Goal: Check status: Check status

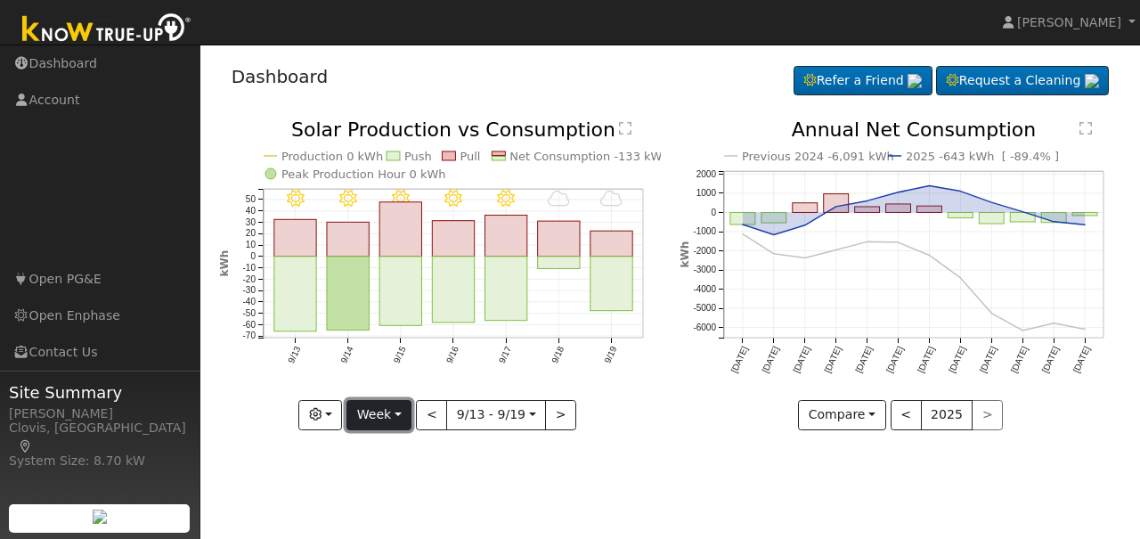
click at [412, 421] on button "Week" at bounding box center [379, 415] width 65 height 30
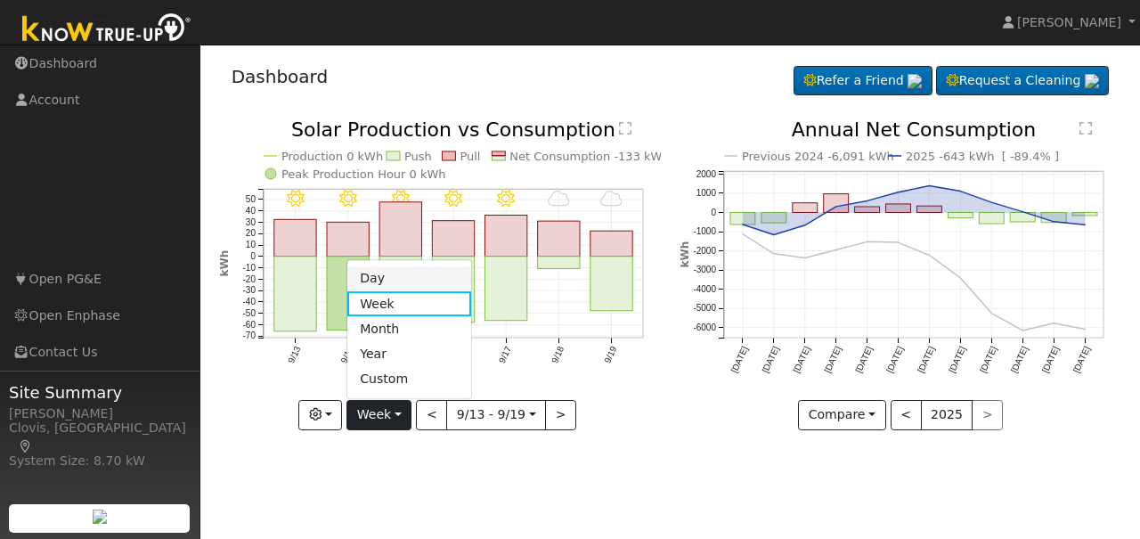
click at [394, 283] on link "Day" at bounding box center [409, 278] width 124 height 25
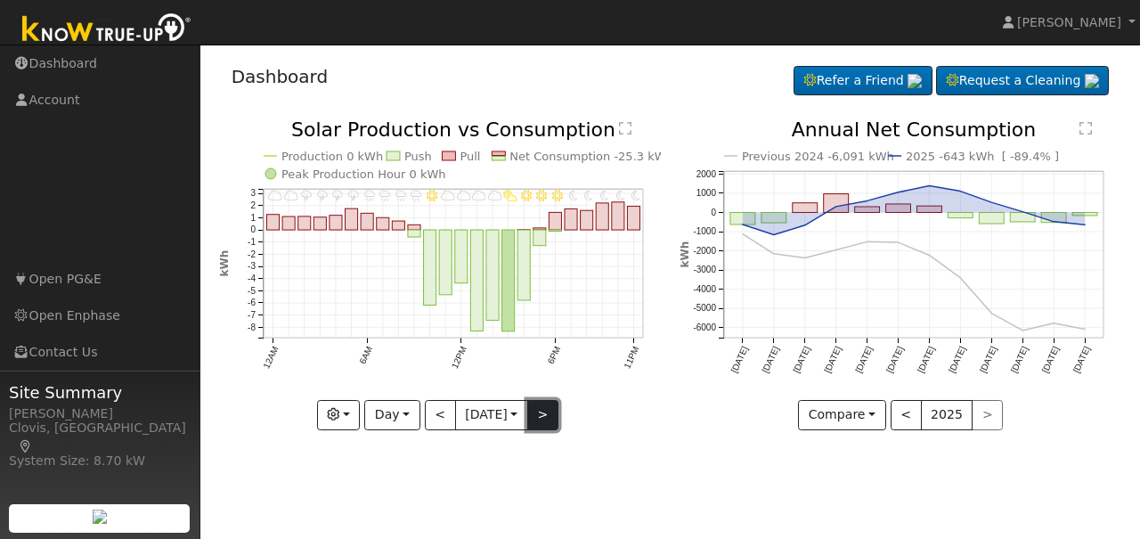
click at [538, 414] on button ">" at bounding box center [542, 415] width 31 height 30
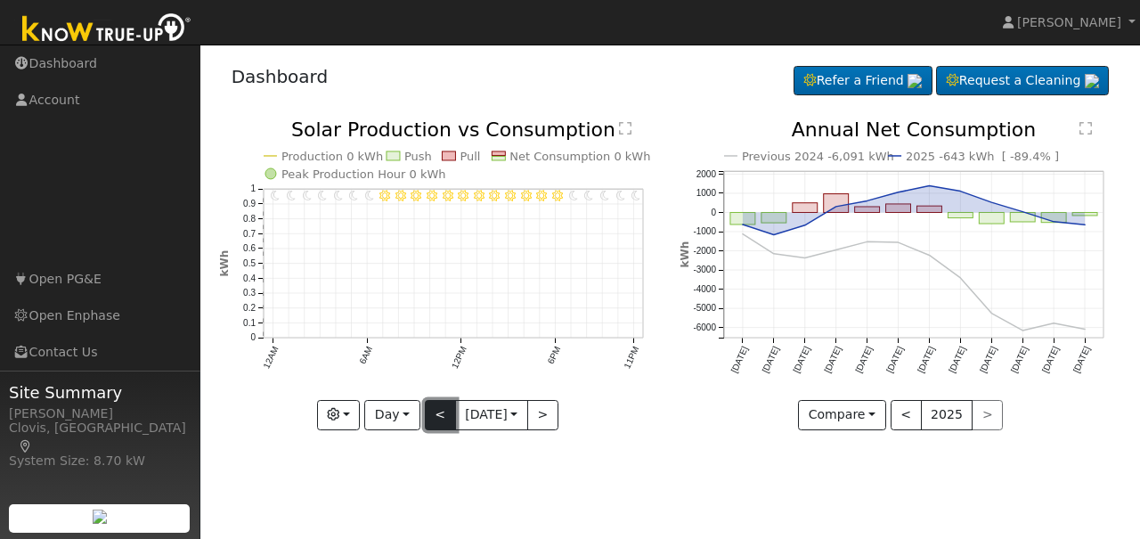
click at [436, 416] on button "<" at bounding box center [440, 415] width 31 height 30
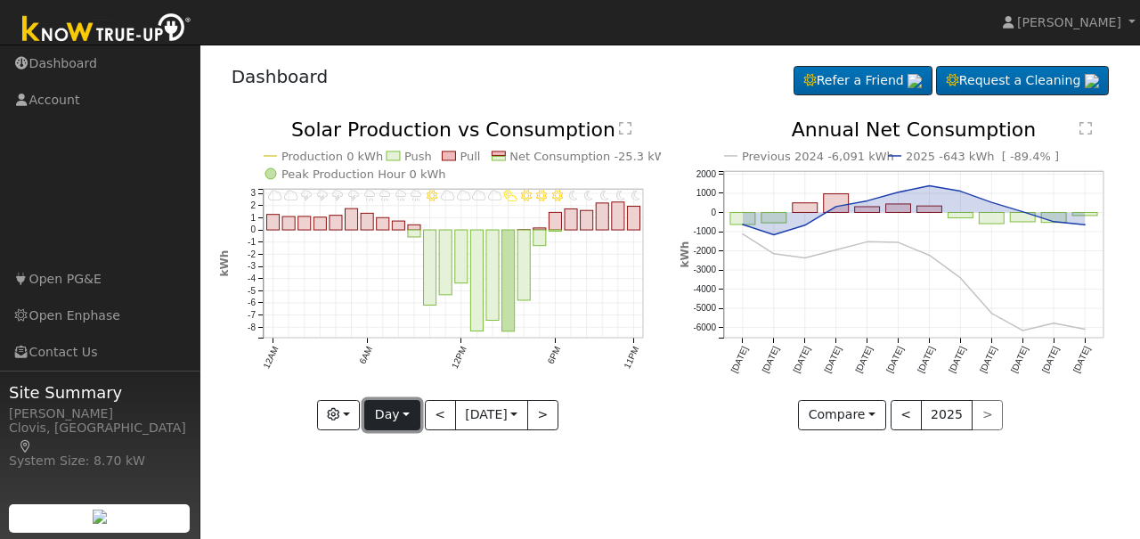
click at [409, 411] on button "Day" at bounding box center [391, 415] width 55 height 30
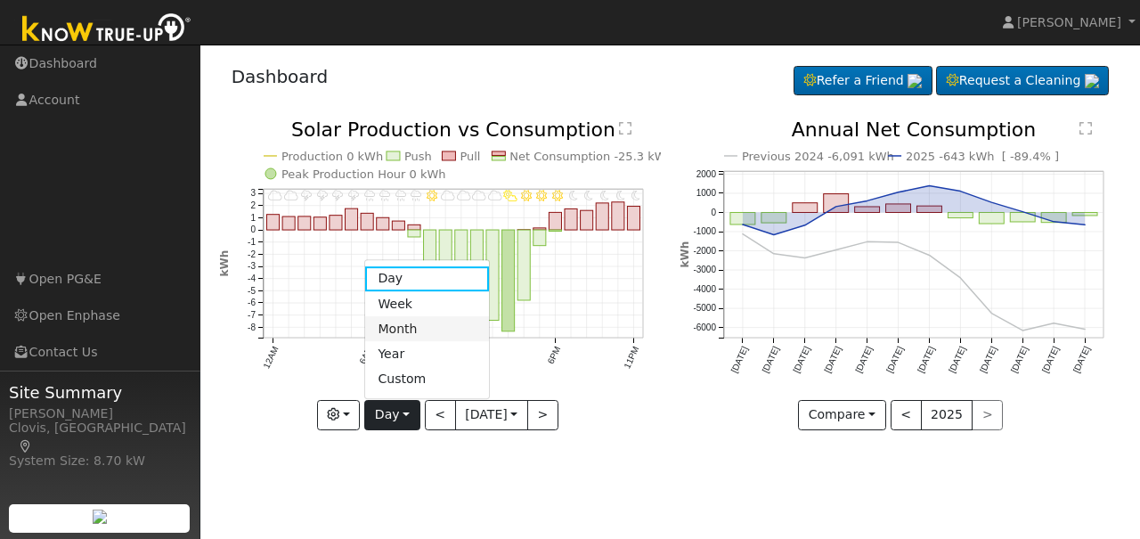
click at [392, 323] on link "Month" at bounding box center [427, 328] width 124 height 25
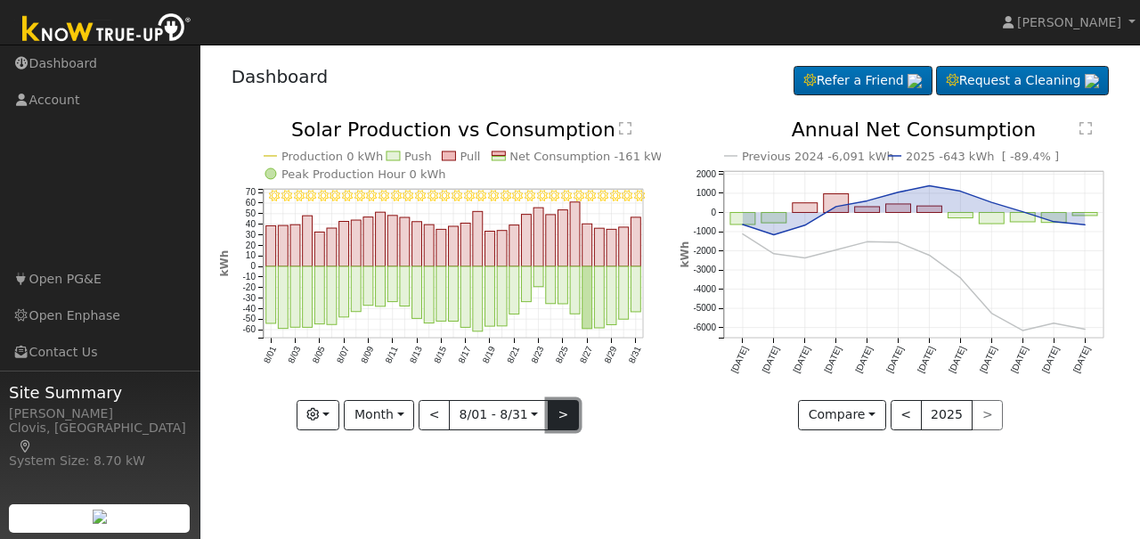
click at [567, 415] on button ">" at bounding box center [563, 415] width 31 height 30
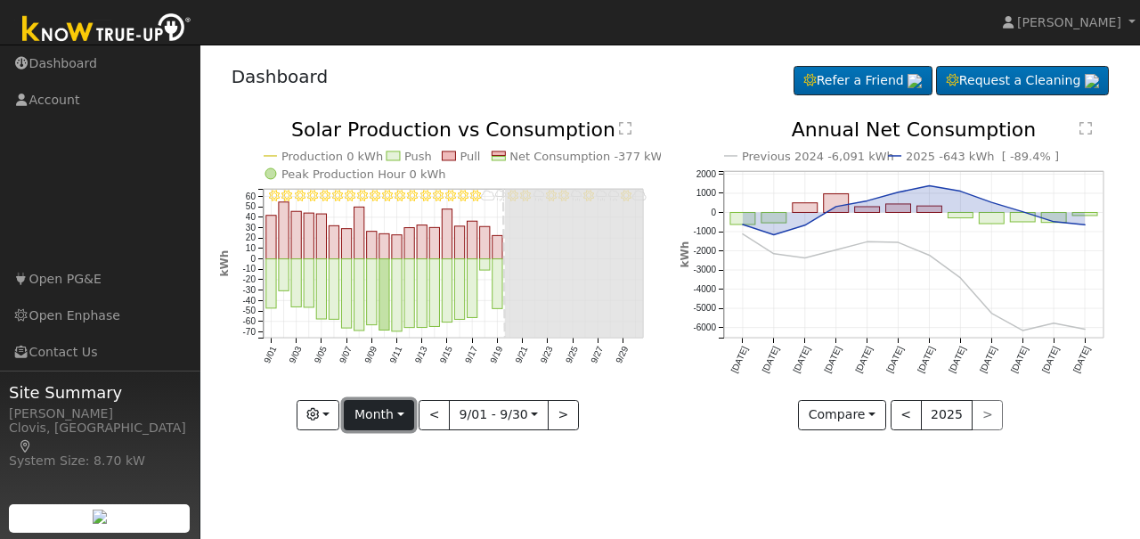
click at [399, 414] on button "Month" at bounding box center [379, 415] width 70 height 30
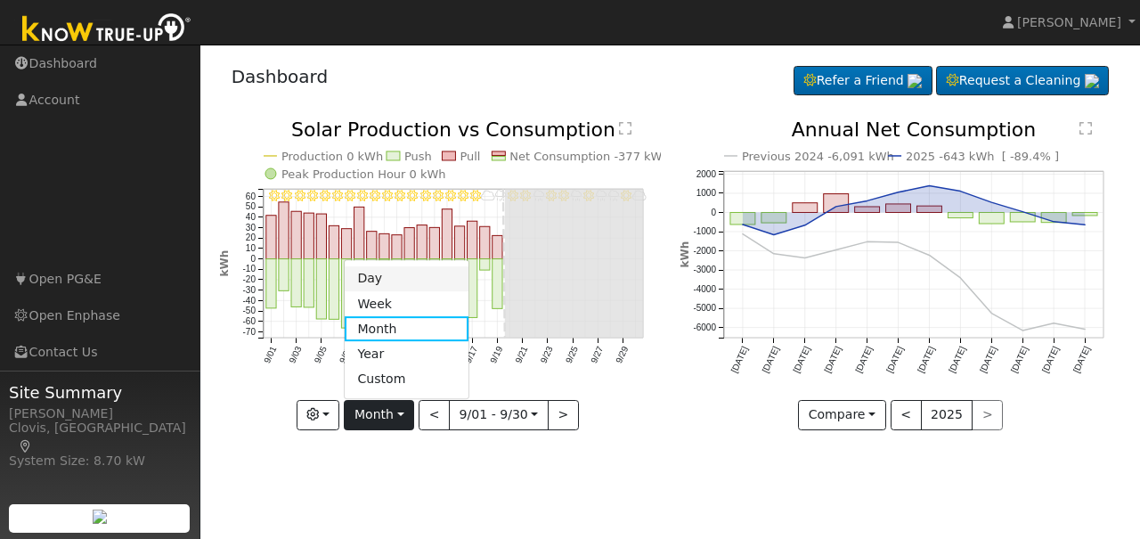
click at [374, 265] on ul "Day Week Month Year Custom" at bounding box center [407, 329] width 126 height 140
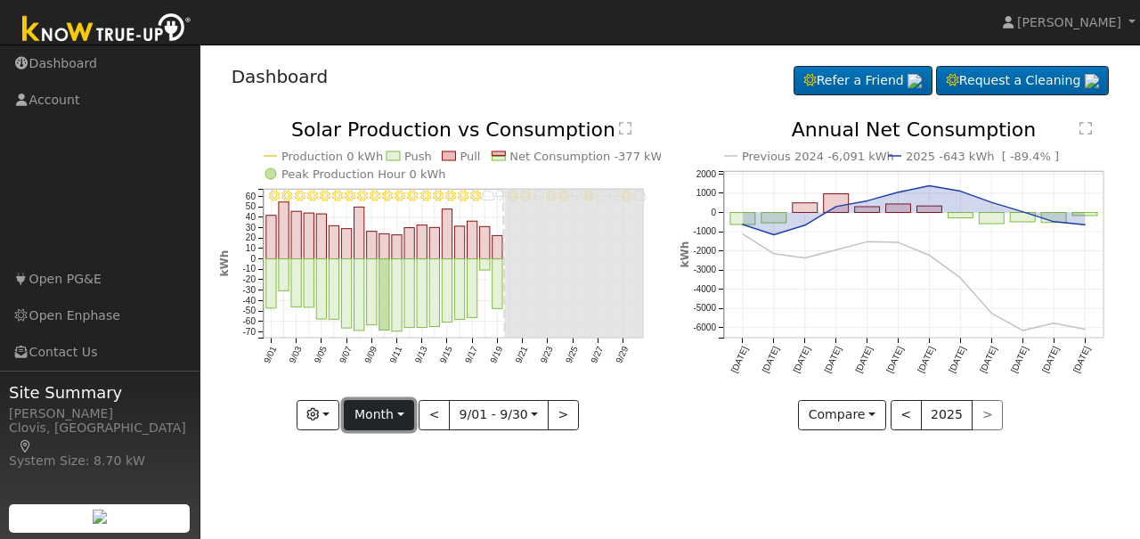
click at [403, 422] on button "Month" at bounding box center [379, 415] width 70 height 30
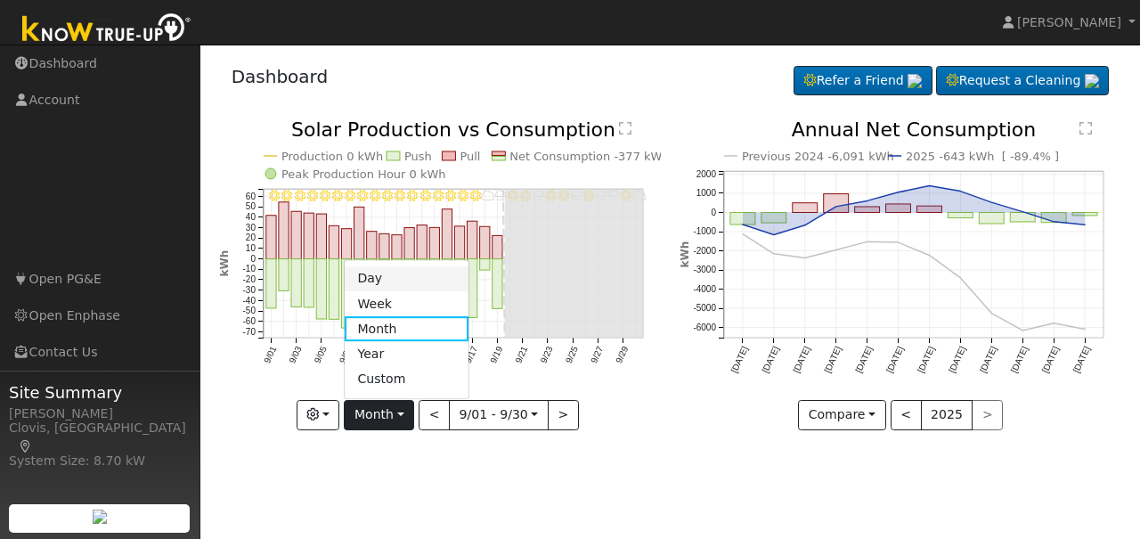
click at [373, 277] on link "Day" at bounding box center [407, 278] width 124 height 25
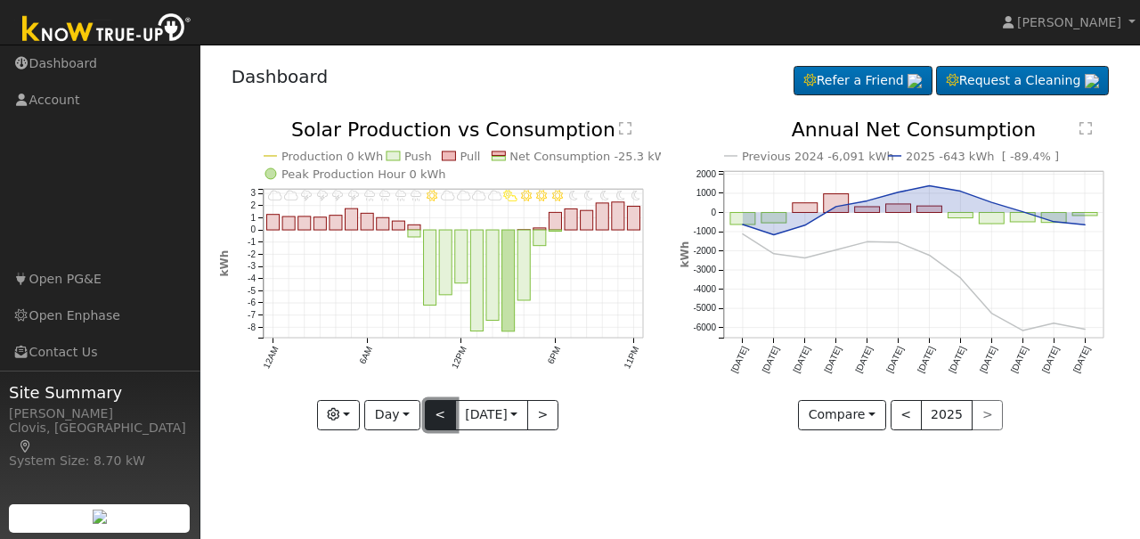
click at [443, 413] on button "<" at bounding box center [440, 415] width 31 height 30
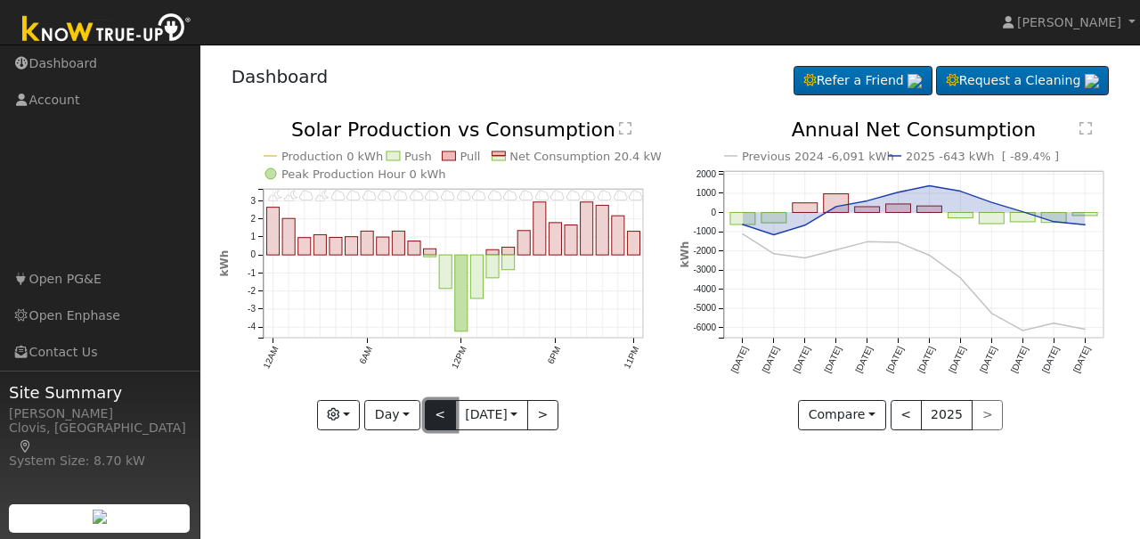
click at [438, 419] on button "<" at bounding box center [440, 415] width 31 height 30
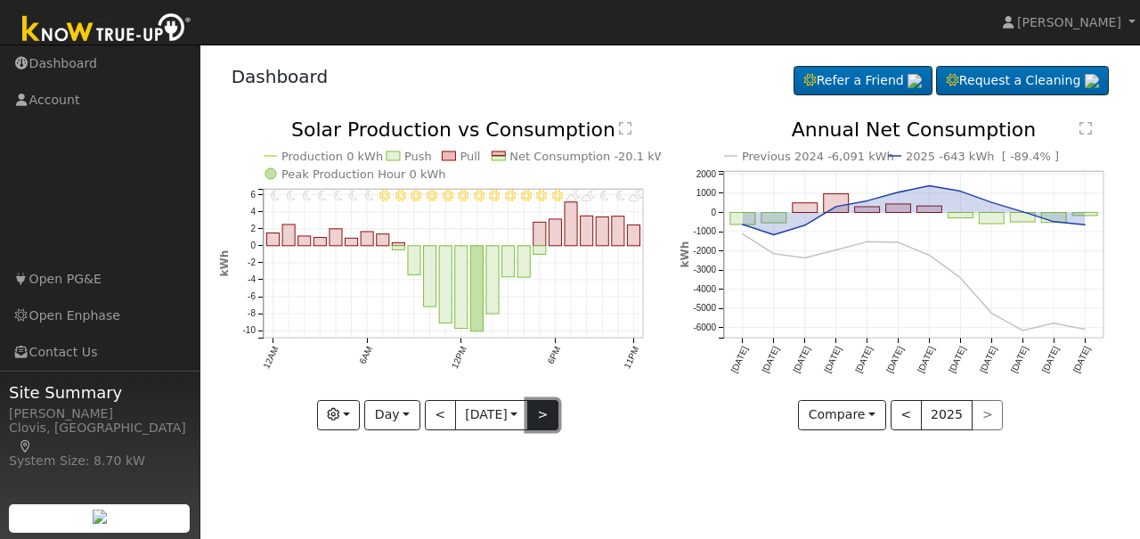
click at [550, 414] on button ">" at bounding box center [542, 415] width 31 height 30
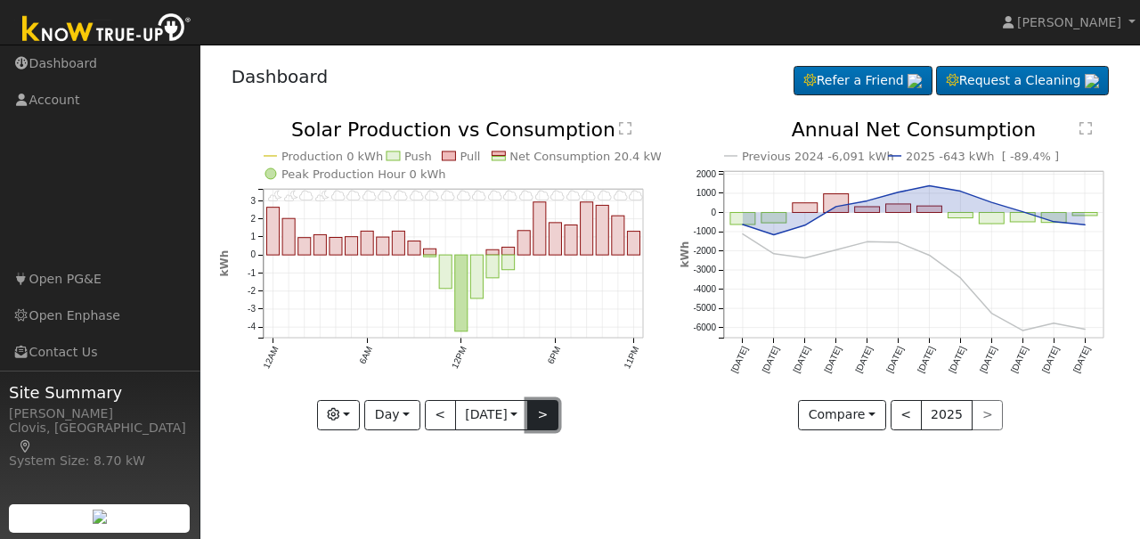
click at [549, 416] on button ">" at bounding box center [542, 415] width 31 height 30
type input "[DATE]"
